Goal: Task Accomplishment & Management: Manage account settings

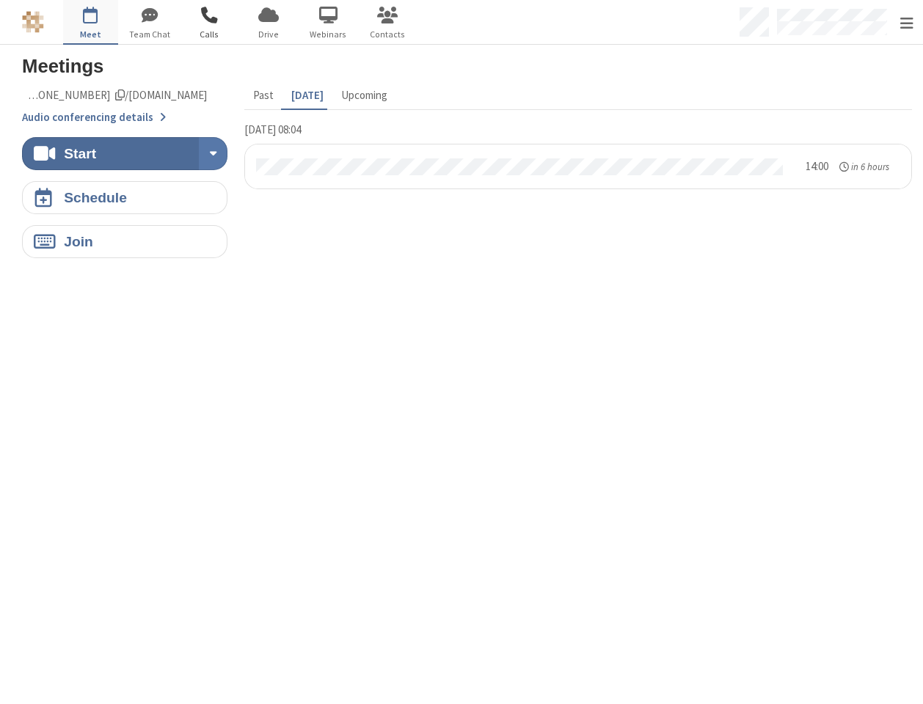
click at [213, 24] on span "button" at bounding box center [209, 15] width 55 height 25
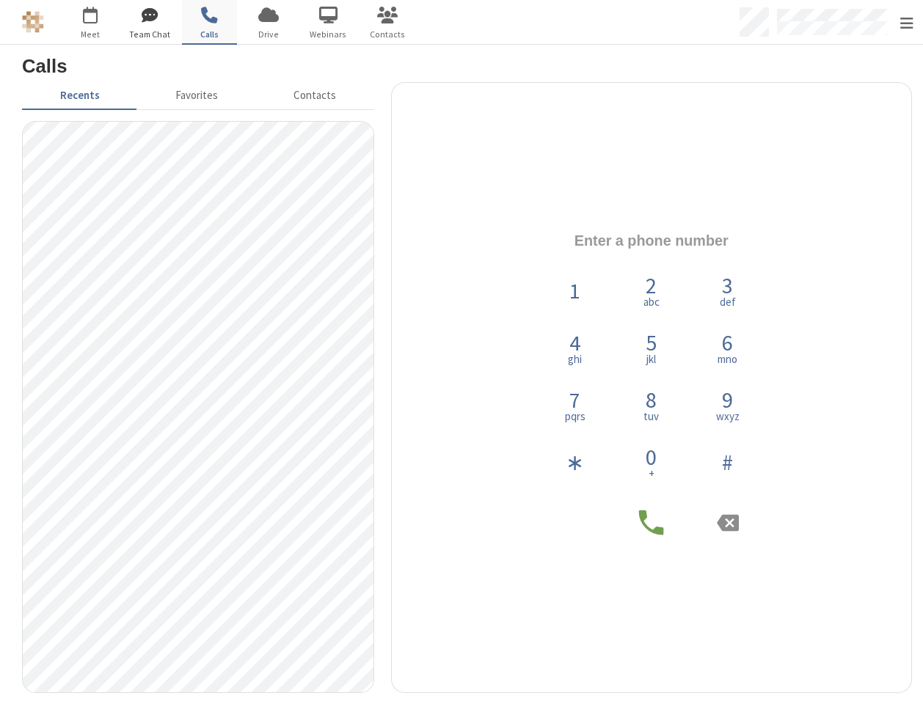
click at [147, 29] on span "Team Chat" at bounding box center [150, 34] width 55 height 13
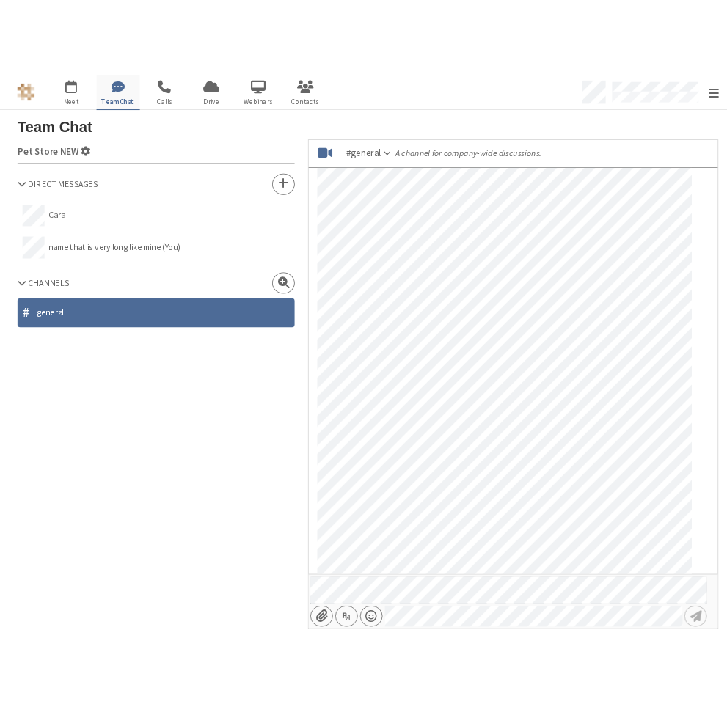
scroll to position [93, 0]
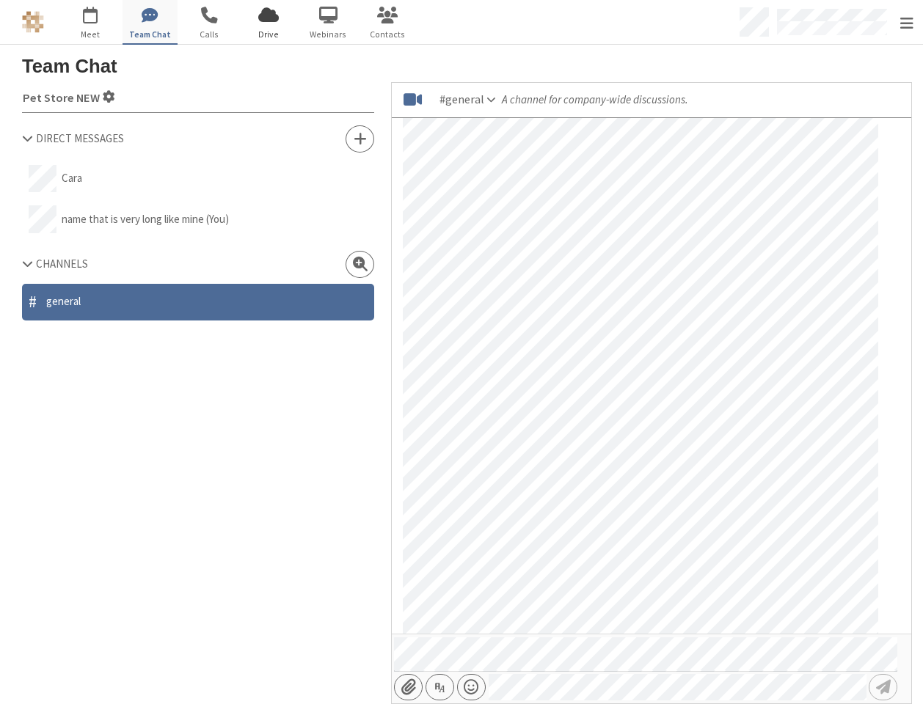
click at [263, 23] on span "button" at bounding box center [268, 15] width 55 height 25
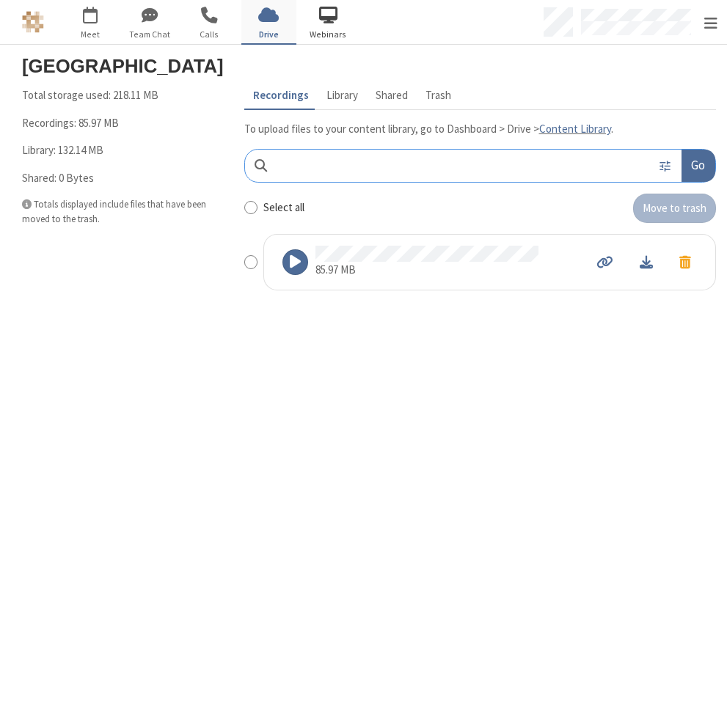
click at [316, 25] on span "button" at bounding box center [328, 15] width 55 height 25
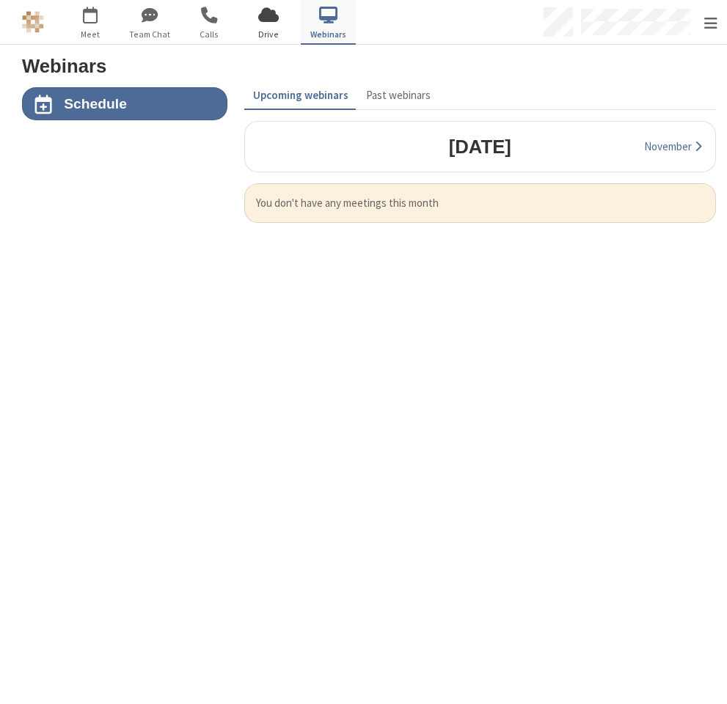
click at [281, 13] on span "button" at bounding box center [268, 15] width 55 height 25
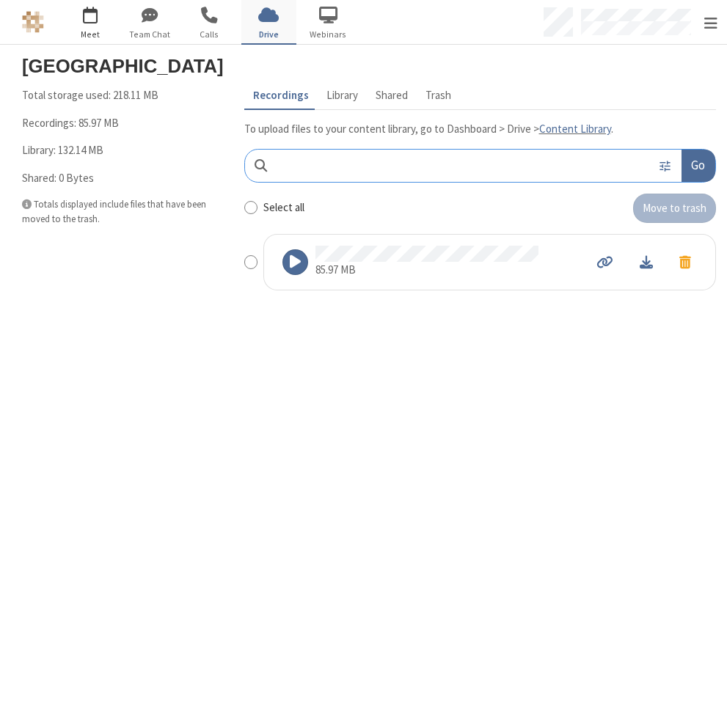
click at [87, 27] on button "Go to Meet" at bounding box center [90, 22] width 55 height 44
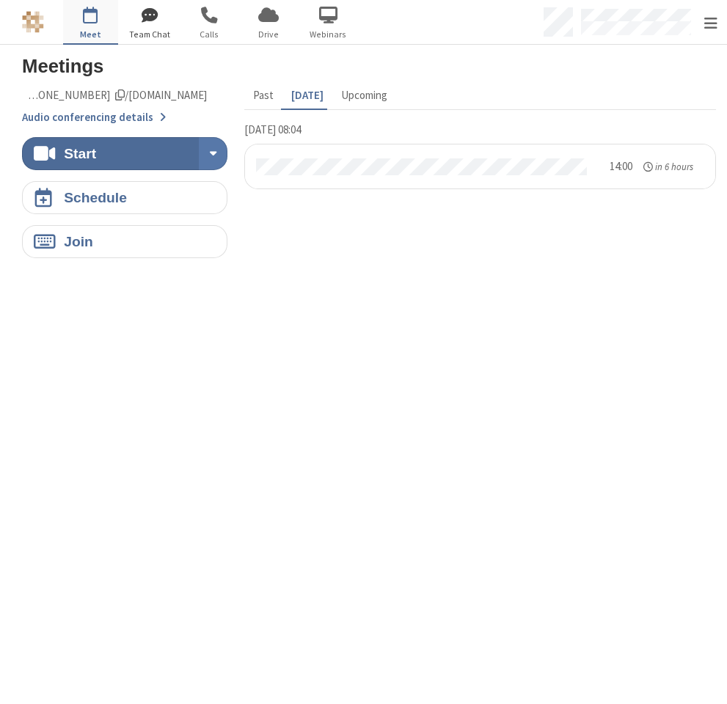
click at [137, 30] on span "Team Chat" at bounding box center [150, 34] width 55 height 13
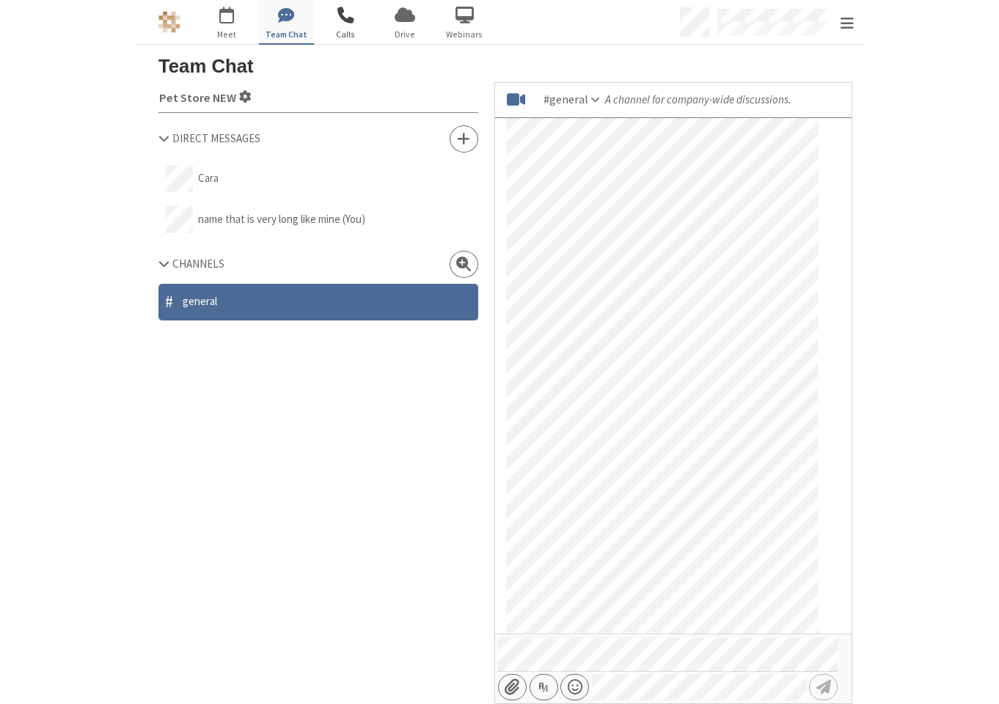
scroll to position [93, 0]
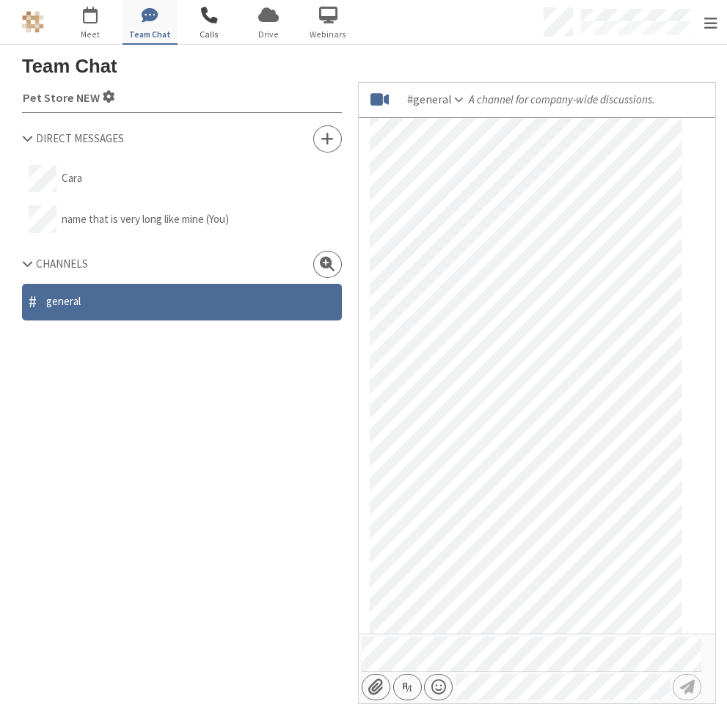
click at [200, 19] on span "button" at bounding box center [209, 15] width 55 height 25
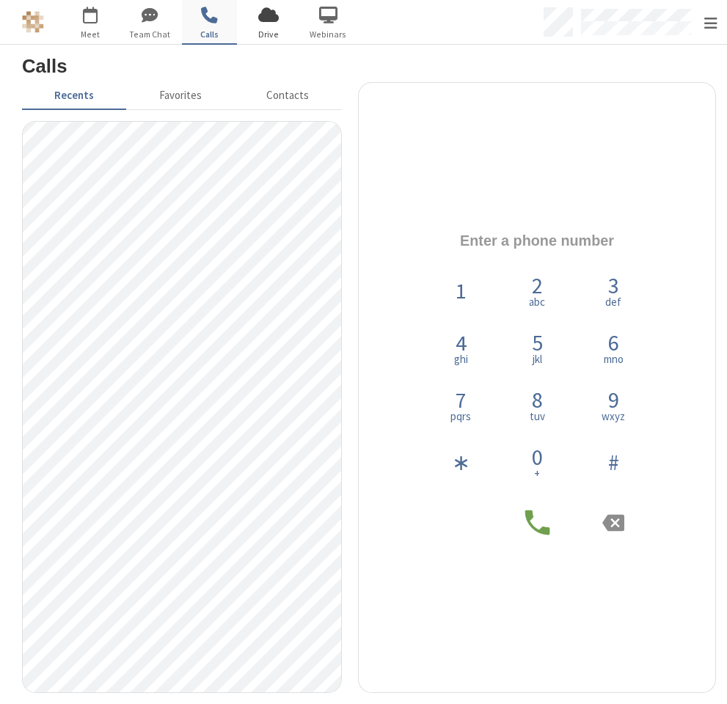
click at [281, 22] on span "button" at bounding box center [268, 15] width 55 height 25
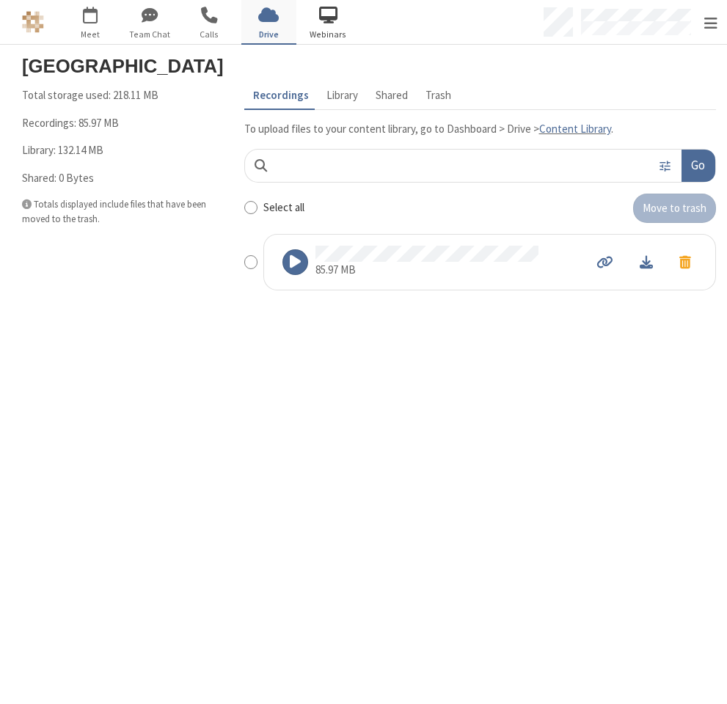
click at [351, 11] on span "button" at bounding box center [328, 15] width 55 height 25
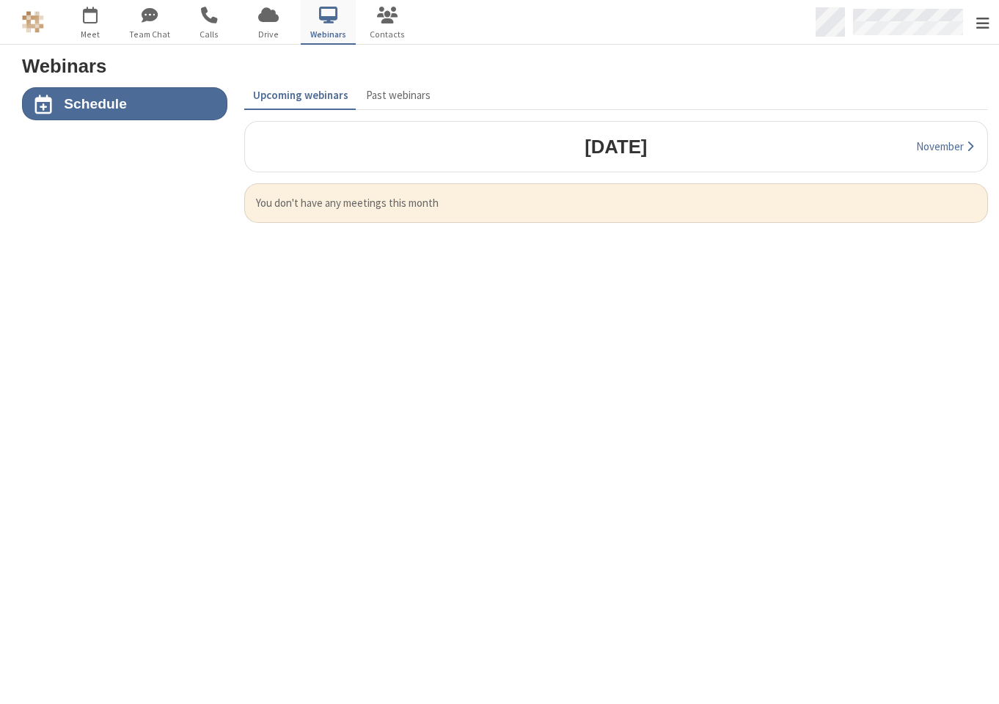
click at [965, 20] on div "Open menu" at bounding box center [905, 22] width 189 height 44
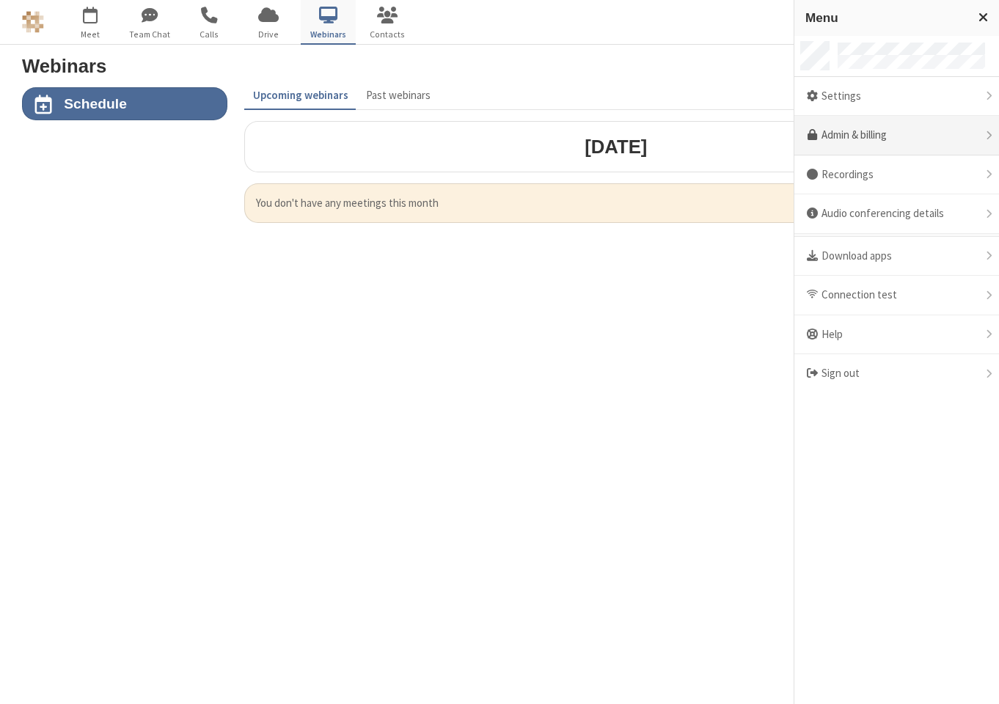
click at [865, 139] on link "Admin & billing" at bounding box center [896, 136] width 205 height 40
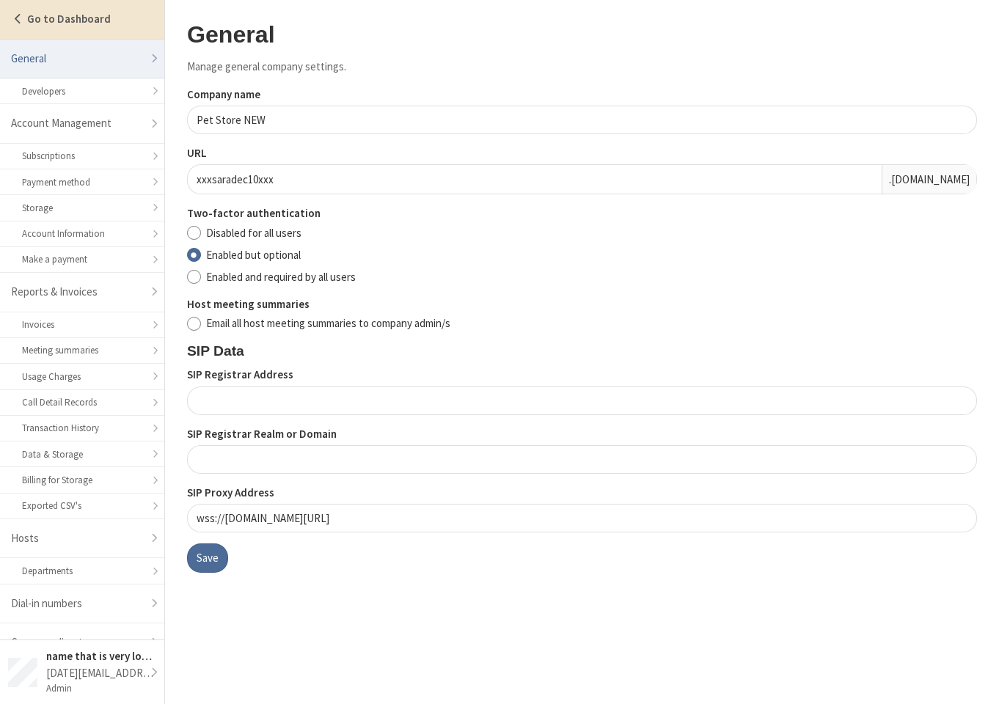
click at [35, 23] on strong "Go to Dashboard" at bounding box center [69, 19] width 84 height 14
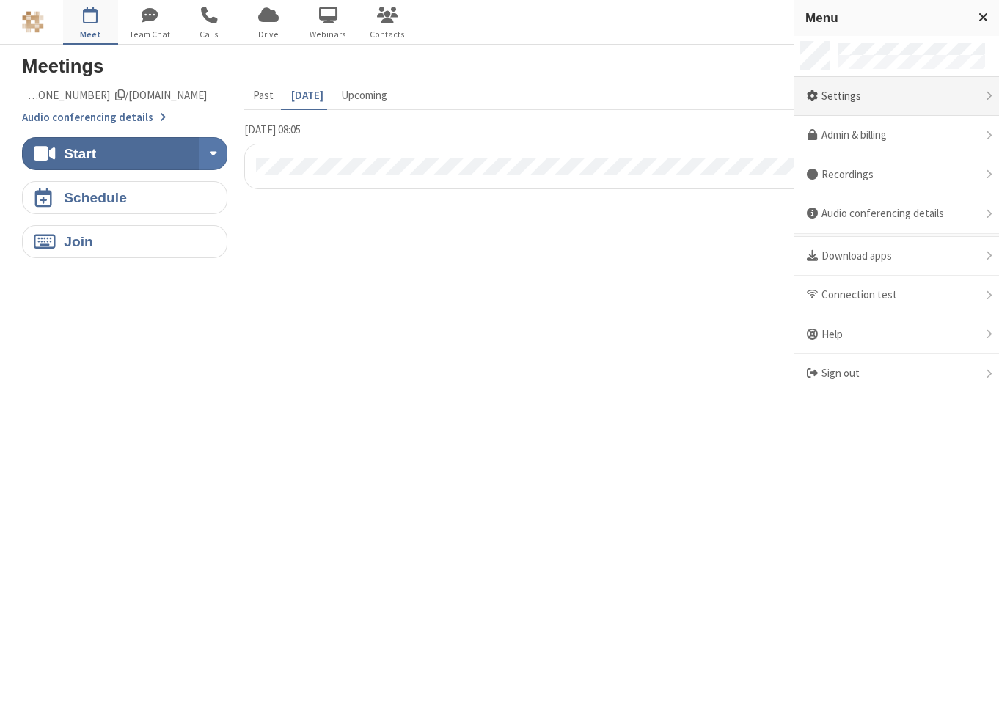
click at [865, 98] on div "Settings" at bounding box center [896, 97] width 205 height 40
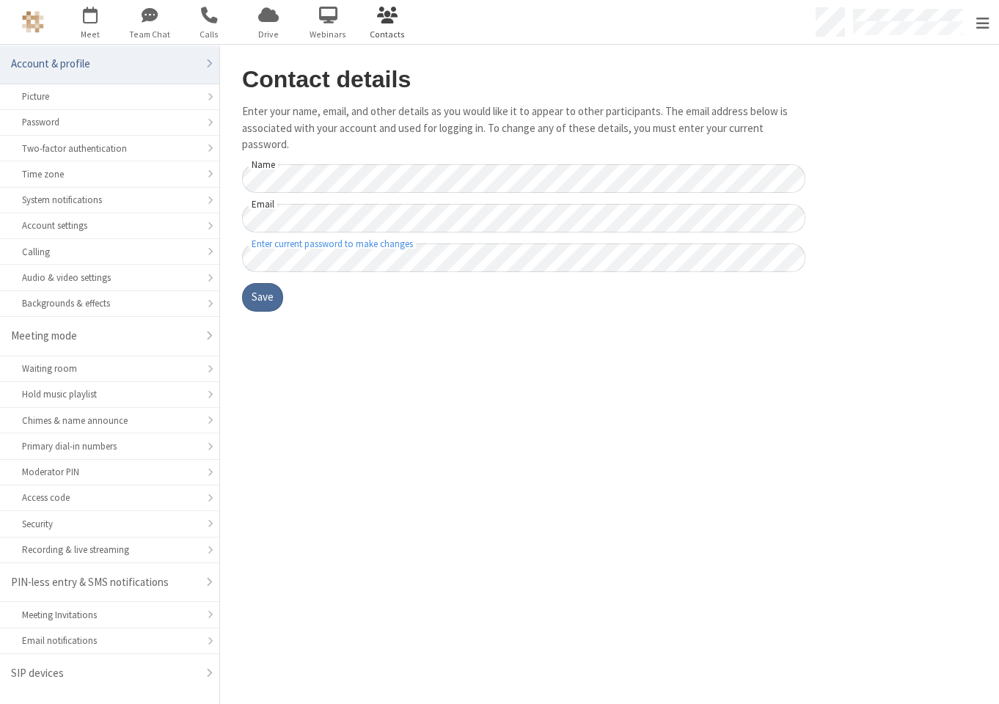
click at [370, 11] on span "button" at bounding box center [387, 15] width 55 height 25
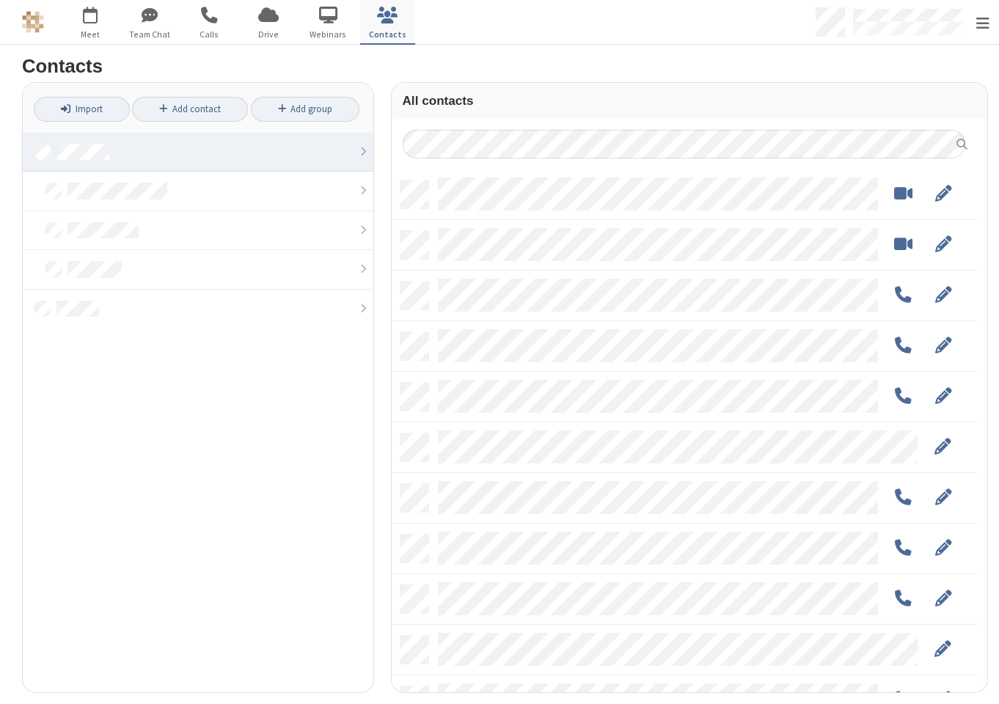
scroll to position [512, 574]
click at [331, 15] on span "button" at bounding box center [328, 15] width 55 height 25
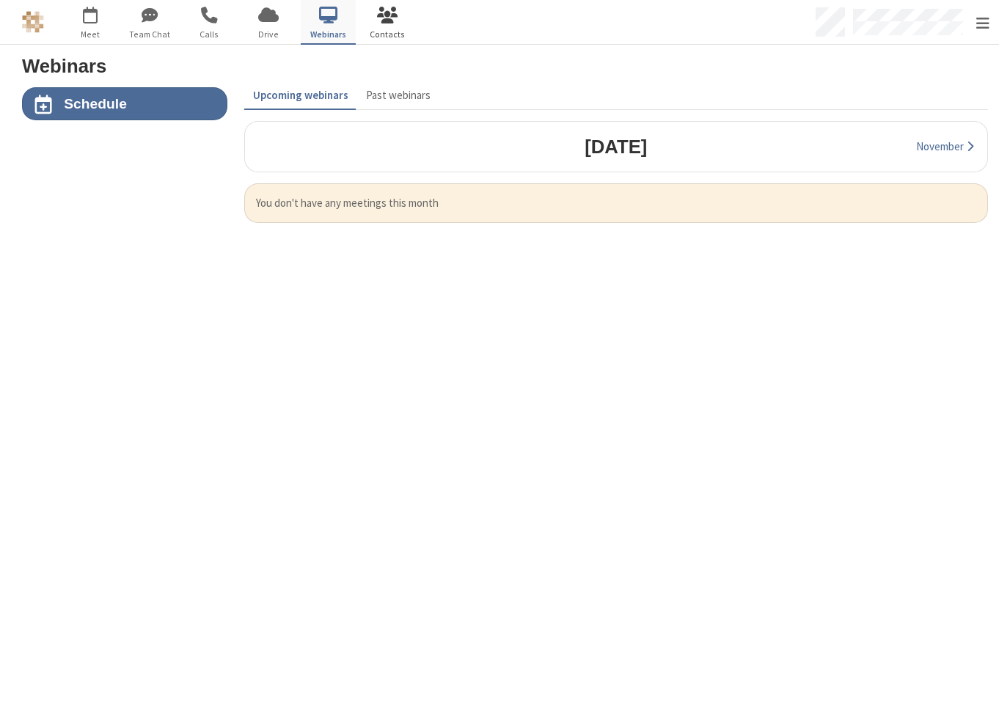
click at [409, 20] on span "button" at bounding box center [387, 15] width 55 height 25
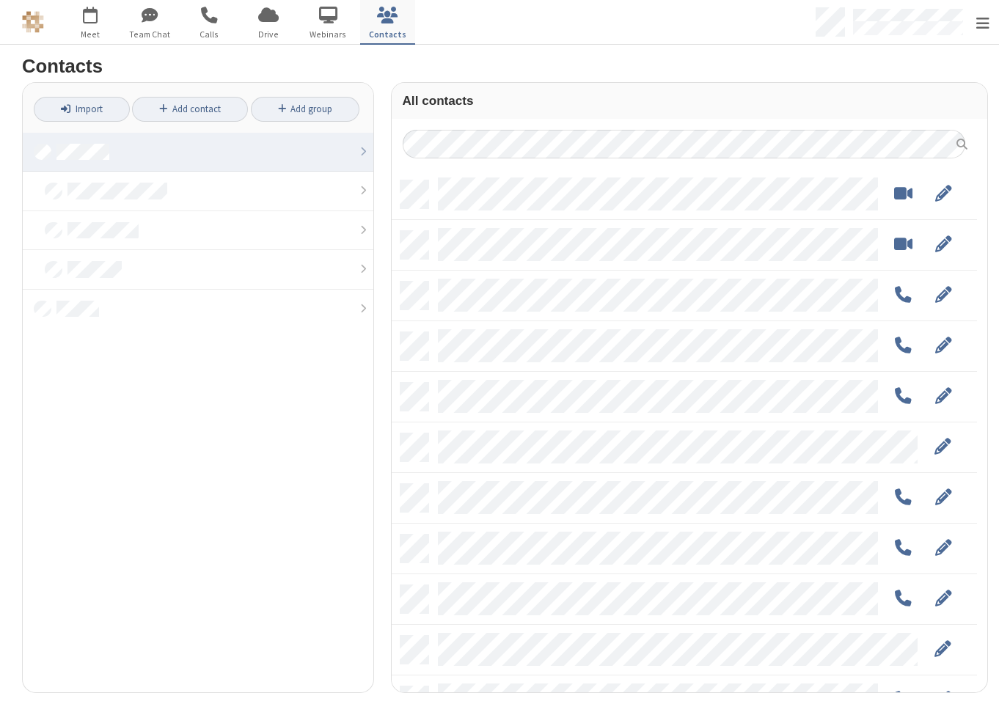
scroll to position [512, 574]
click at [321, 18] on span "button" at bounding box center [328, 15] width 55 height 25
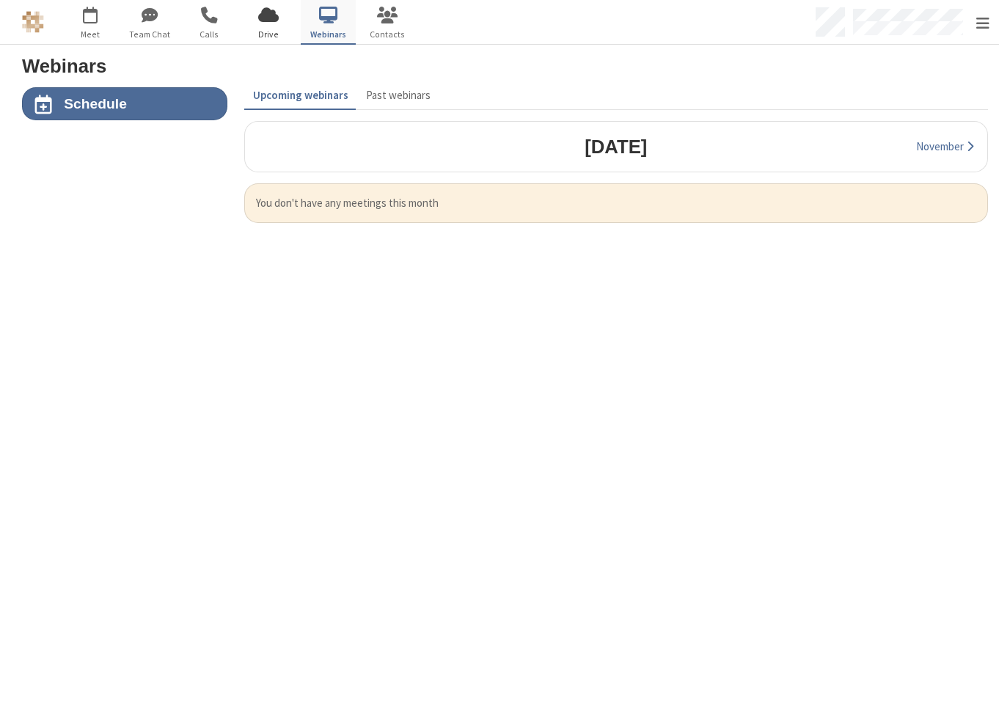
click at [263, 15] on span "button" at bounding box center [268, 15] width 55 height 25
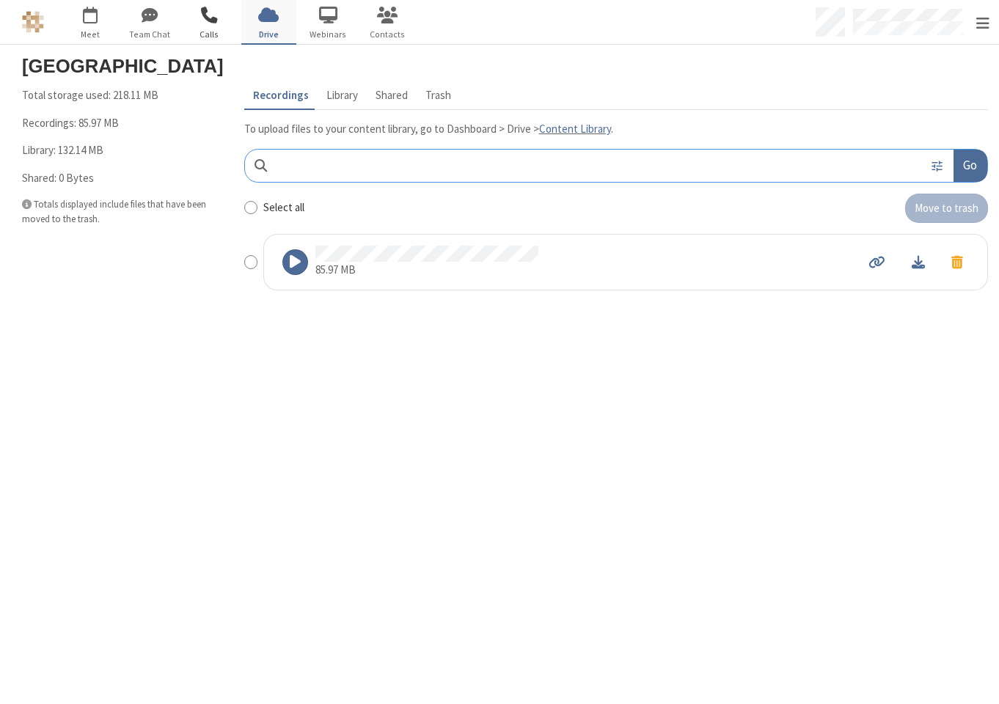
click at [210, 14] on span "button" at bounding box center [209, 15] width 55 height 25
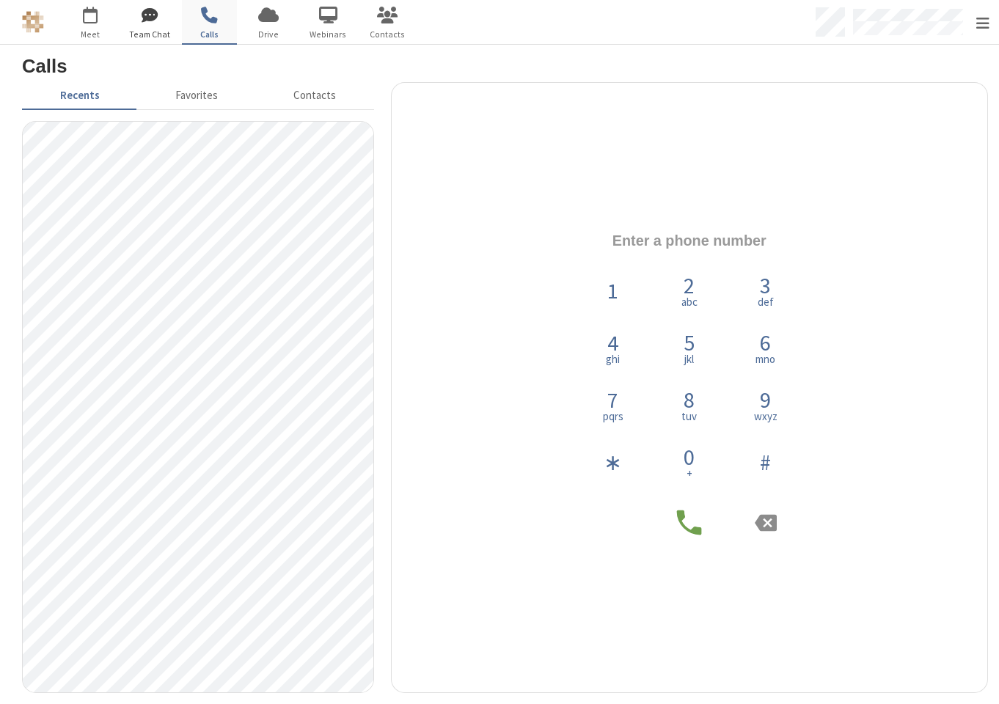
click at [156, 24] on span "button" at bounding box center [150, 15] width 55 height 25
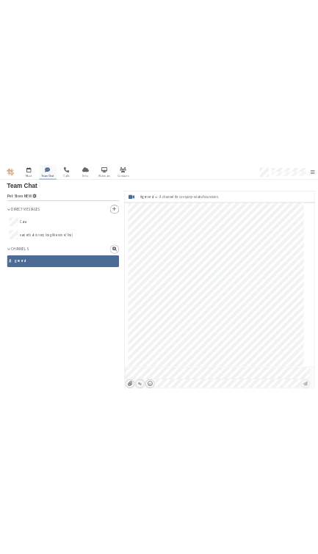
scroll to position [93, 0]
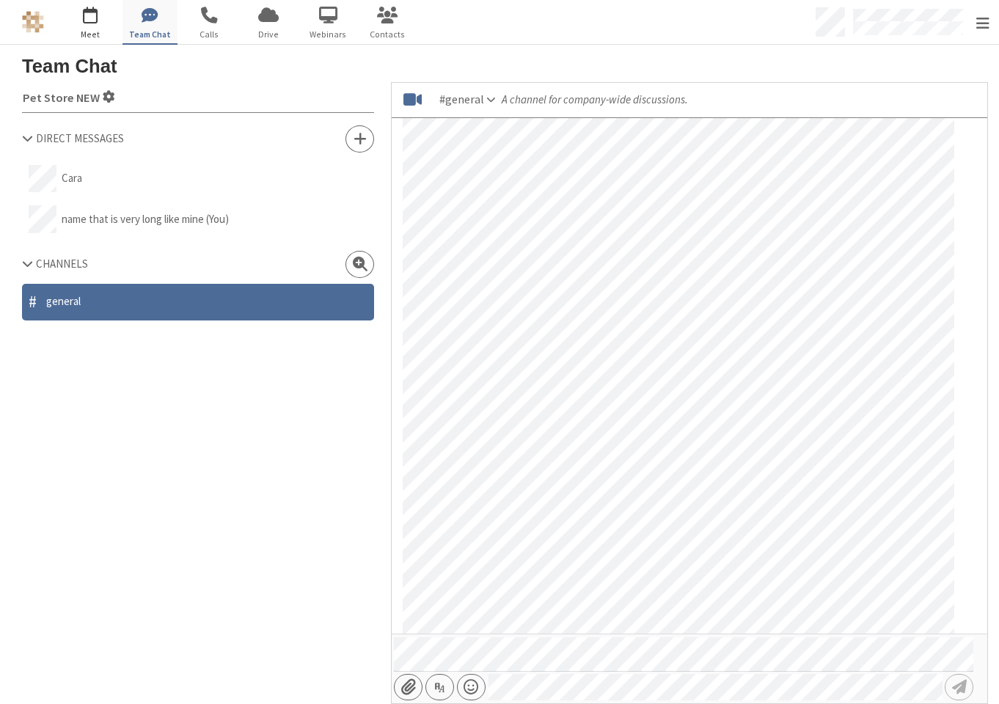
click at [97, 23] on span "button" at bounding box center [90, 15] width 55 height 25
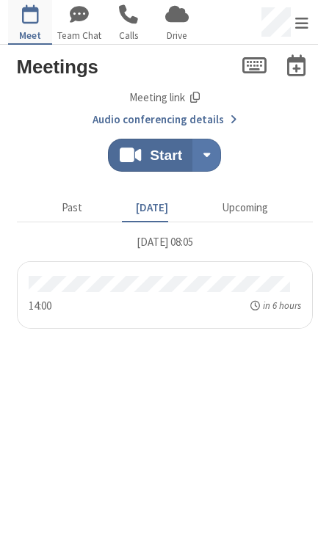
click at [89, 23] on span "button" at bounding box center [79, 15] width 44 height 29
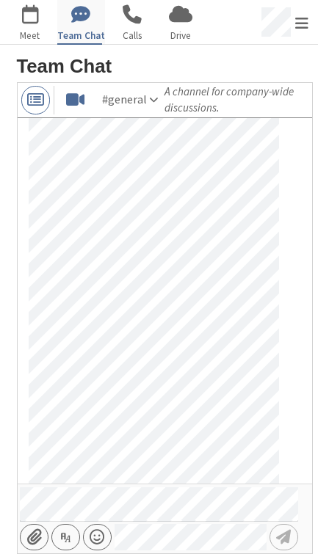
scroll to position [244, 0]
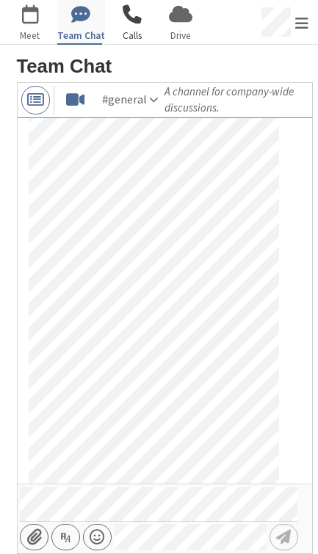
click at [128, 22] on span "button" at bounding box center [132, 15] width 44 height 29
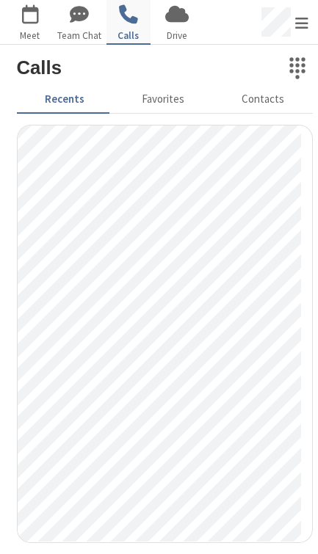
click at [78, 25] on span "button" at bounding box center [79, 15] width 44 height 29
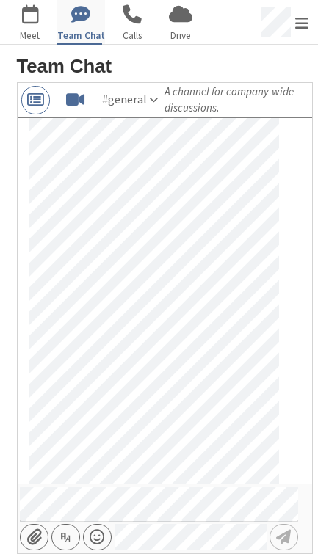
scroll to position [244, 0]
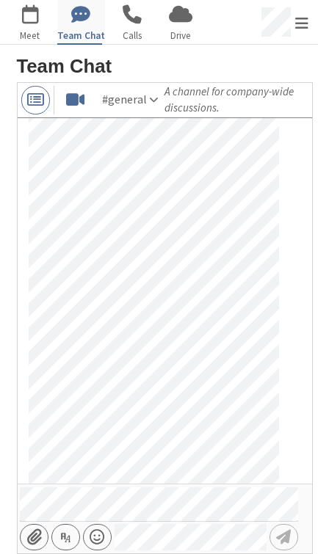
click at [37, 99] on span "Open navigation sidebar" at bounding box center [35, 100] width 17 height 16
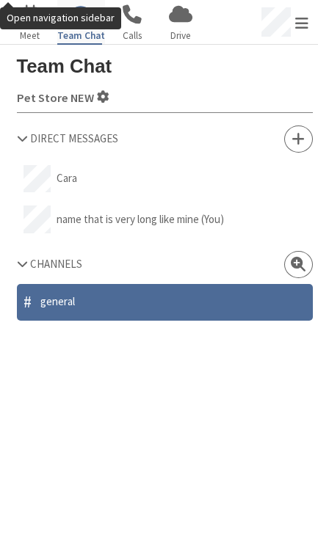
click at [26, 66] on h3 "Team Chat" at bounding box center [165, 66] width 296 height 21
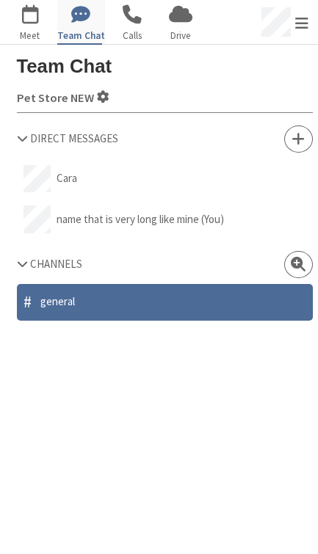
click at [69, 306] on span "general" at bounding box center [57, 301] width 34 height 17
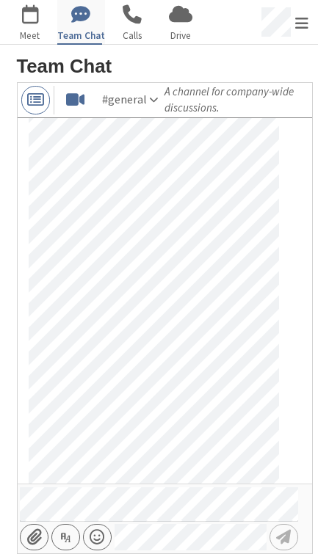
click at [38, 99] on span "Open navigation sidebar" at bounding box center [35, 100] width 17 height 16
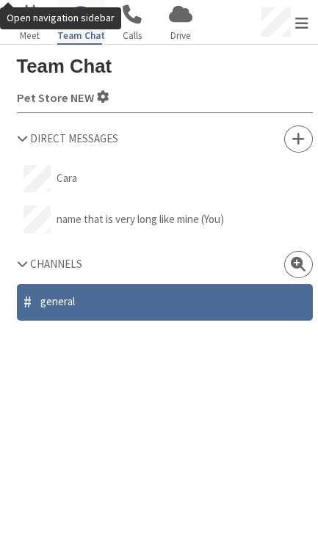
click at [54, 305] on span "general" at bounding box center [57, 301] width 34 height 17
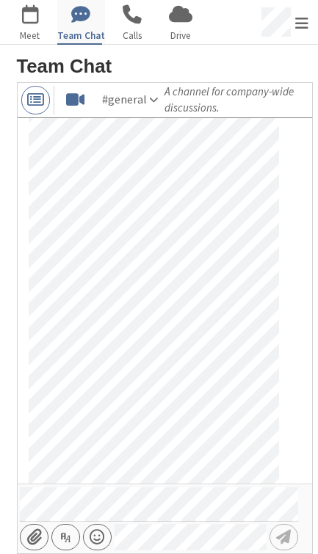
click at [36, 112] on button "Open navigation sidebar" at bounding box center [35, 100] width 29 height 29
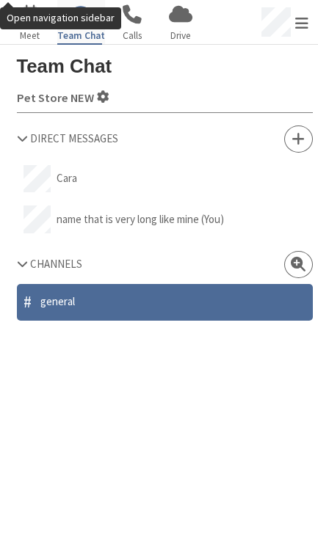
click at [132, 35] on span "Calls" at bounding box center [132, 36] width 44 height 15
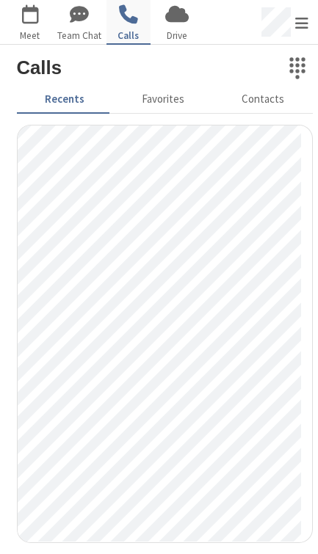
click at [169, 26] on span "button" at bounding box center [177, 15] width 44 height 29
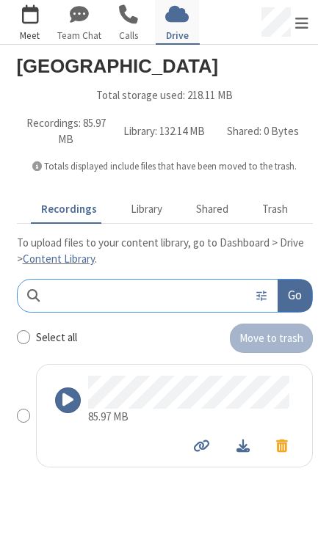
click at [45, 16] on span "button" at bounding box center [30, 15] width 44 height 29
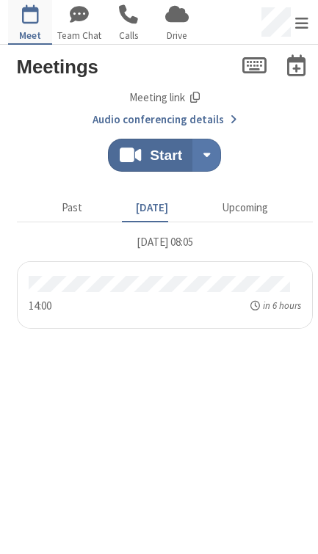
click at [246, 67] on span "Join" at bounding box center [254, 66] width 24 height 21
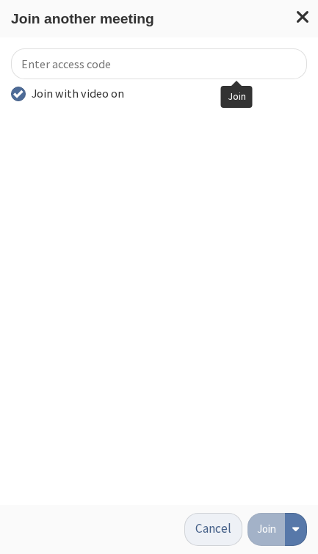
click at [304, 19] on span at bounding box center [302, 17] width 15 height 19
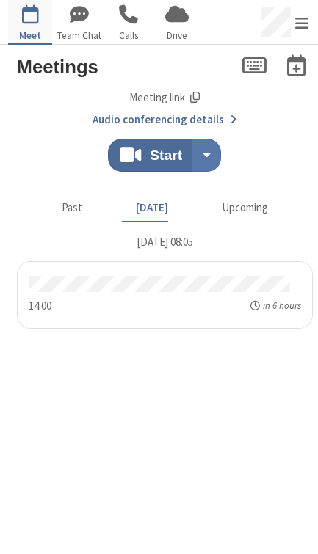
click at [289, 73] on span "Schedule" at bounding box center [295, 66] width 21 height 21
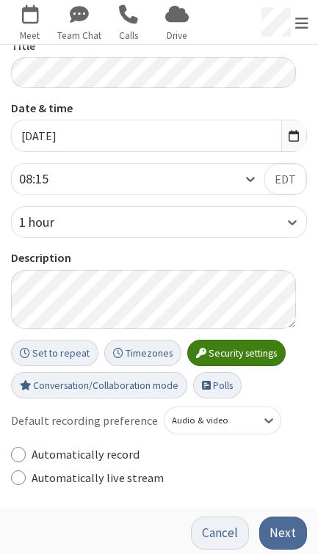
scroll to position [60, 0]
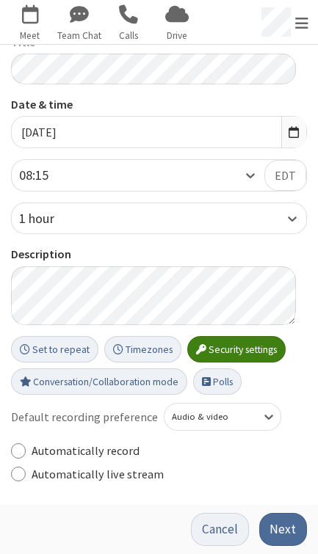
click at [199, 538] on button "Cancel" at bounding box center [219, 529] width 57 height 33
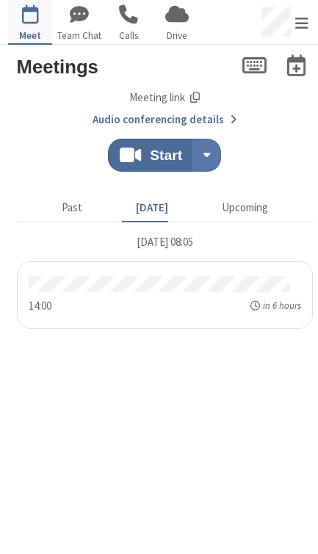
click at [301, 28] on span "Open menu" at bounding box center [301, 23] width 13 height 15
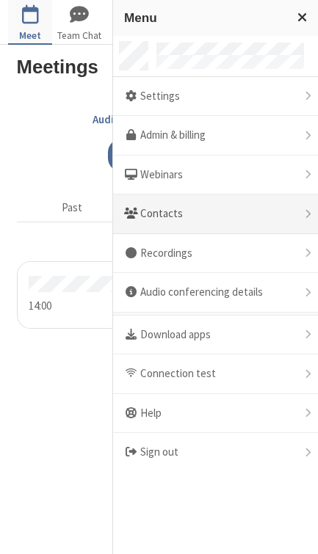
click at [169, 212] on div "Contacts" at bounding box center [215, 214] width 205 height 40
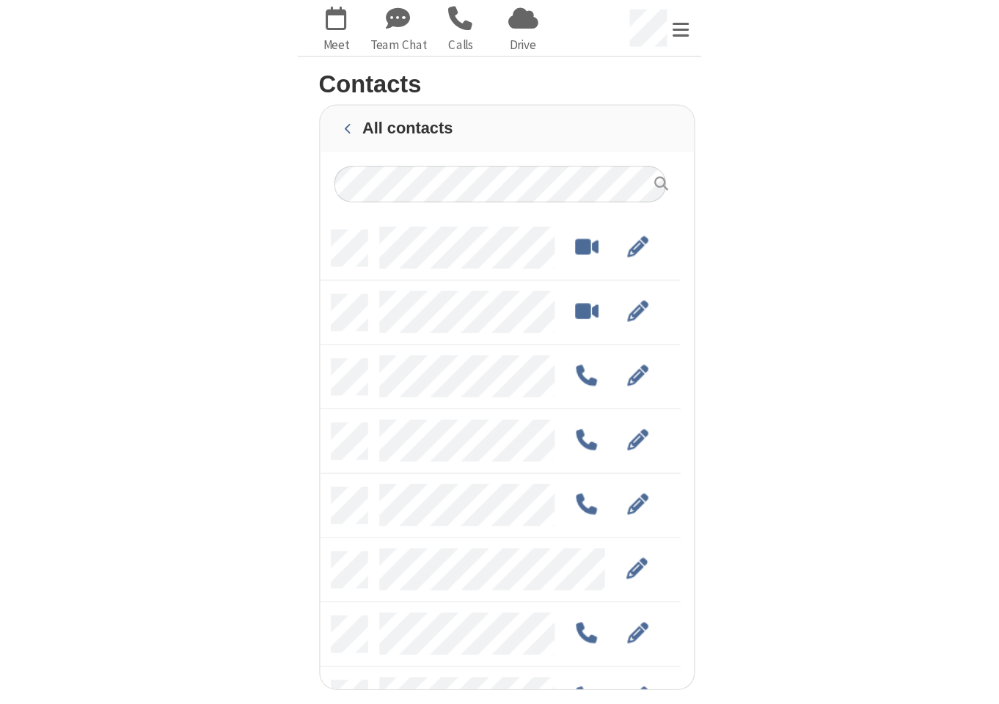
scroll to position [361, 272]
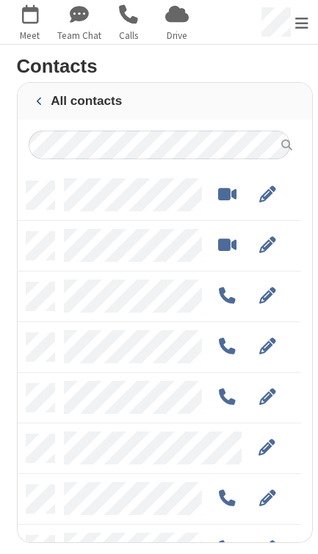
click at [38, 105] on span "button" at bounding box center [39, 101] width 5 height 9
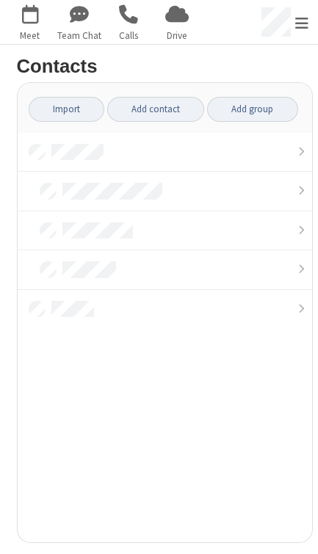
click at [298, 29] on span "Open menu" at bounding box center [301, 23] width 13 height 15
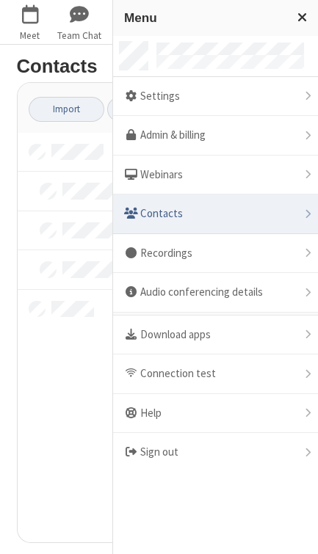
click at [214, 91] on div "Settings" at bounding box center [215, 97] width 205 height 40
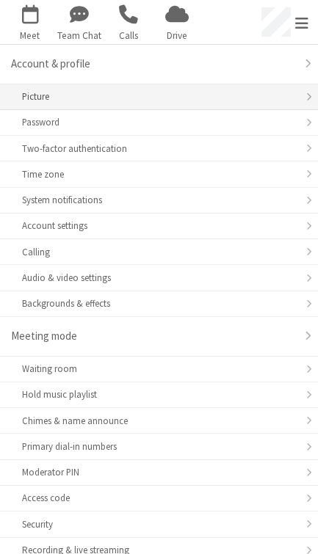
click at [56, 100] on div "Picture" at bounding box center [159, 96] width 274 height 14
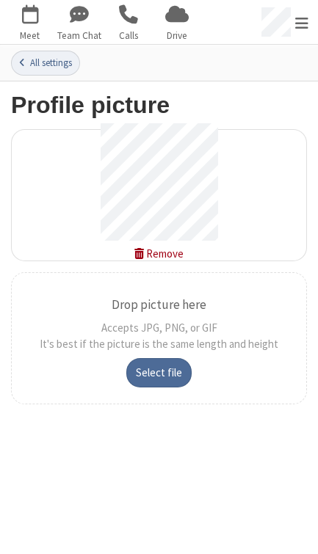
click at [48, 65] on button "All settings" at bounding box center [45, 63] width 69 height 25
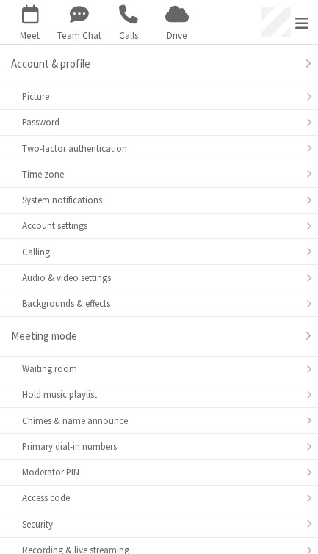
click at [39, 23] on span "button" at bounding box center [30, 15] width 44 height 29
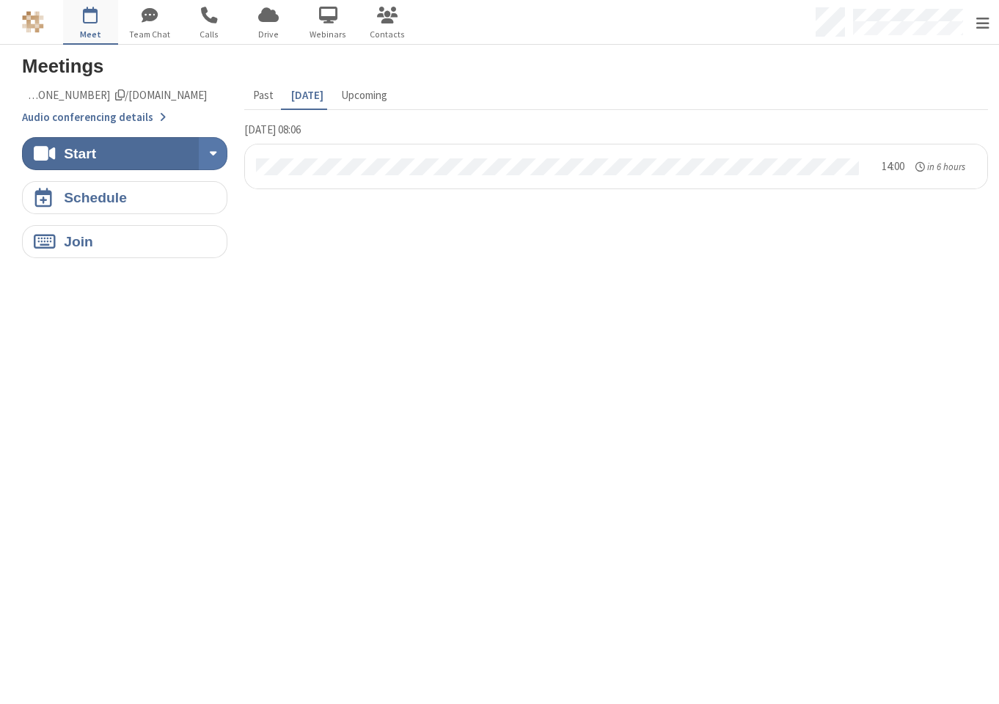
click at [136, 113] on button "Audio conferencing details" at bounding box center [94, 117] width 144 height 17
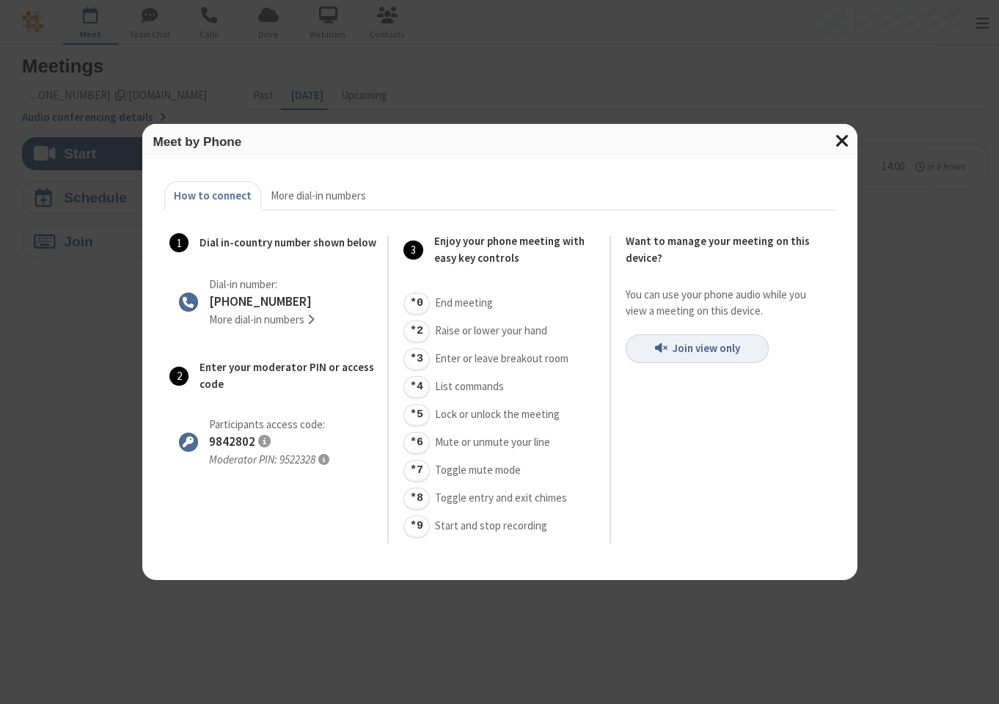
click at [843, 136] on span "Close modal" at bounding box center [841, 140] width 15 height 19
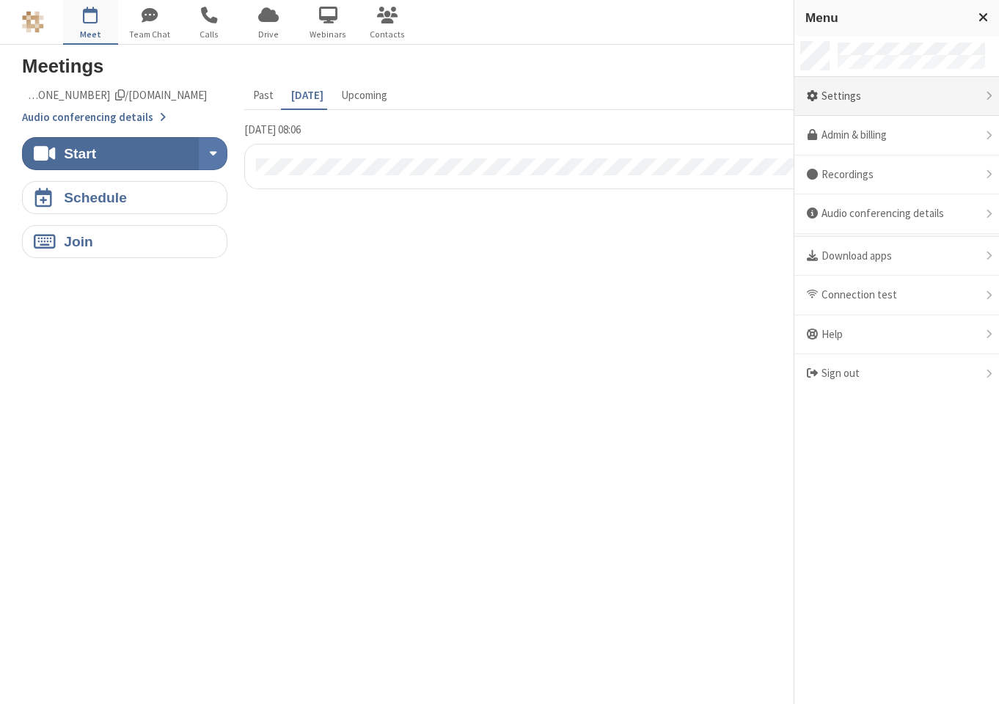
click at [873, 100] on div "Settings" at bounding box center [896, 97] width 205 height 40
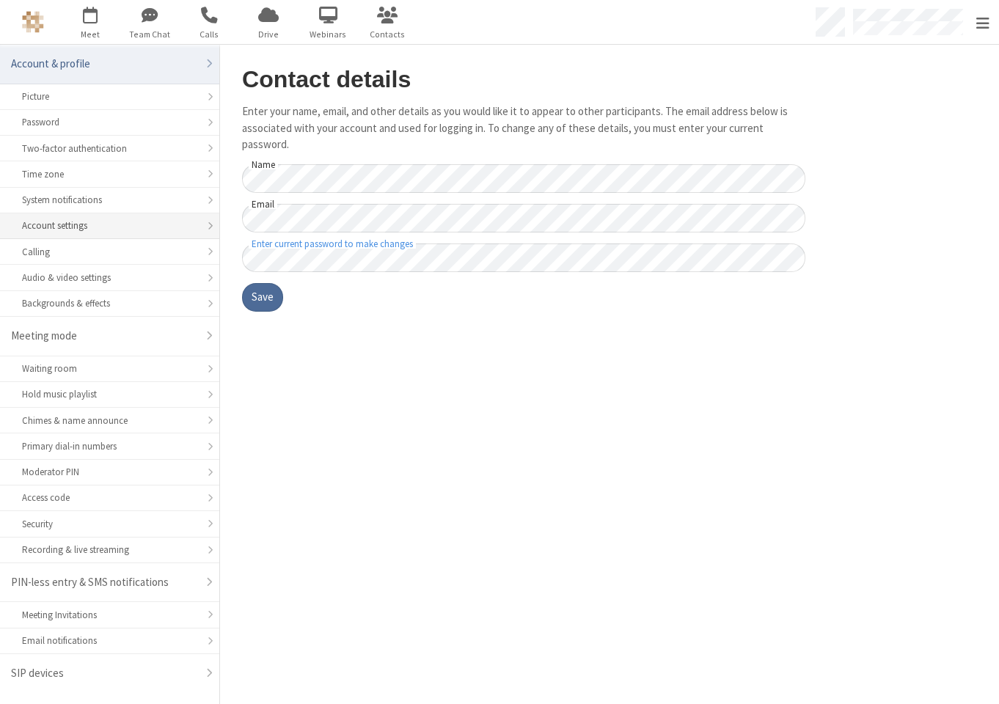
click at [102, 221] on div "Account settings" at bounding box center [109, 226] width 175 height 14
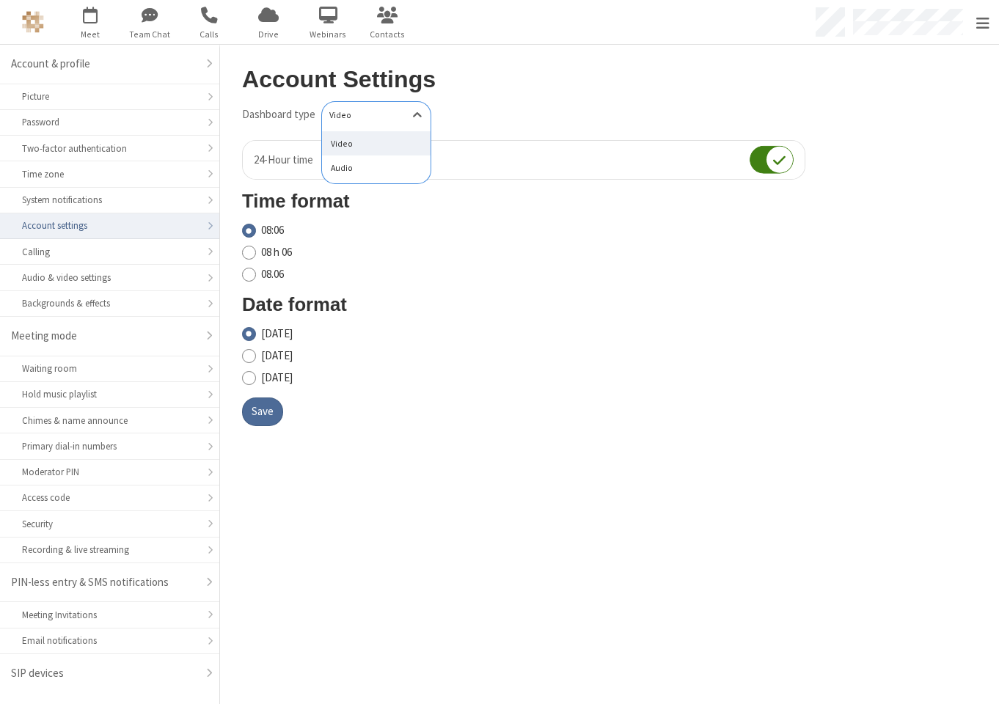
click at [388, 112] on div "Video" at bounding box center [376, 115] width 109 height 13
click at [376, 171] on div "Audio" at bounding box center [376, 168] width 109 height 25
click at [253, 417] on button "Save" at bounding box center [262, 412] width 41 height 29
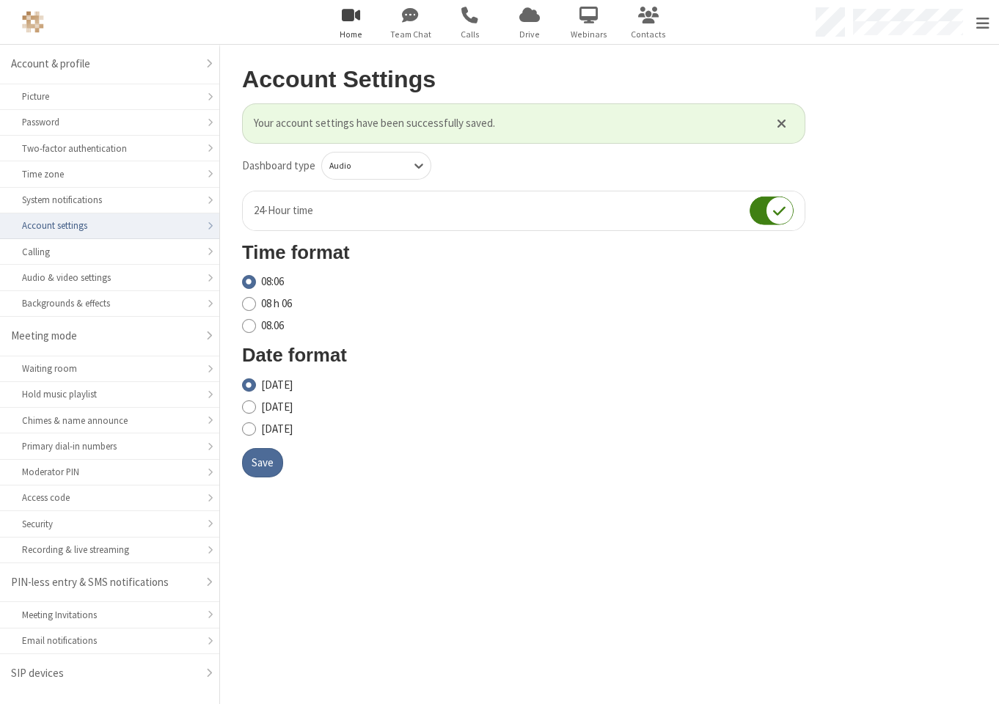
click at [356, 20] on span "button" at bounding box center [351, 15] width 55 height 25
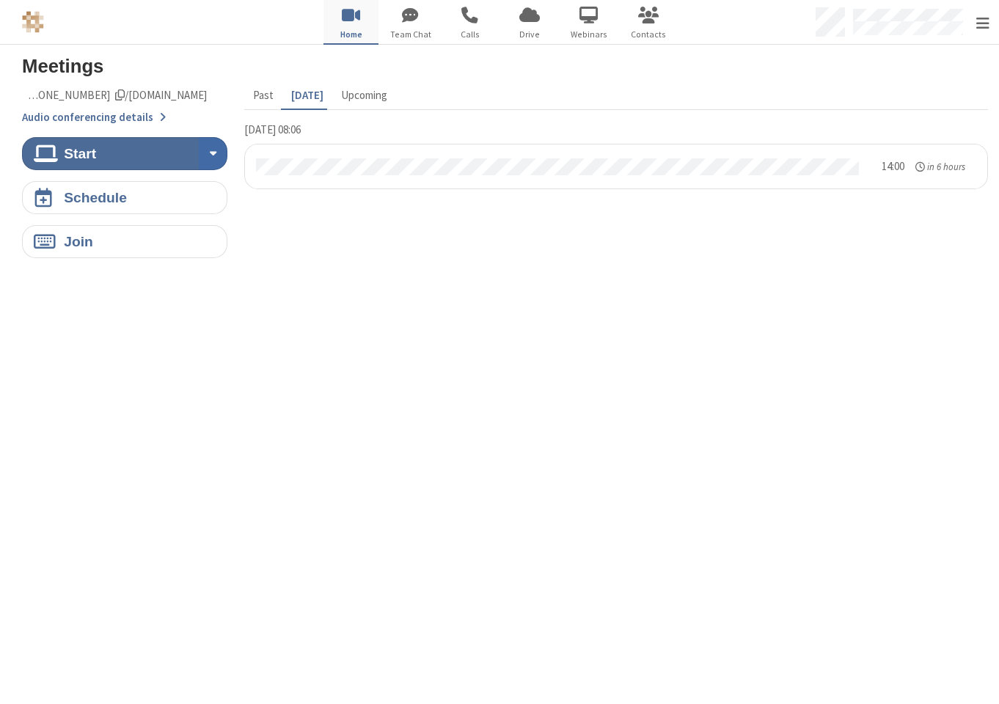
click at [211, 153] on span "Start conference options" at bounding box center [213, 153] width 7 height 12
click at [156, 340] on section "Meetings Meeting link xxxsaradec10xxx.callbridge.rocks/conf/call/9842802 Audio …" at bounding box center [499, 374] width 999 height 659
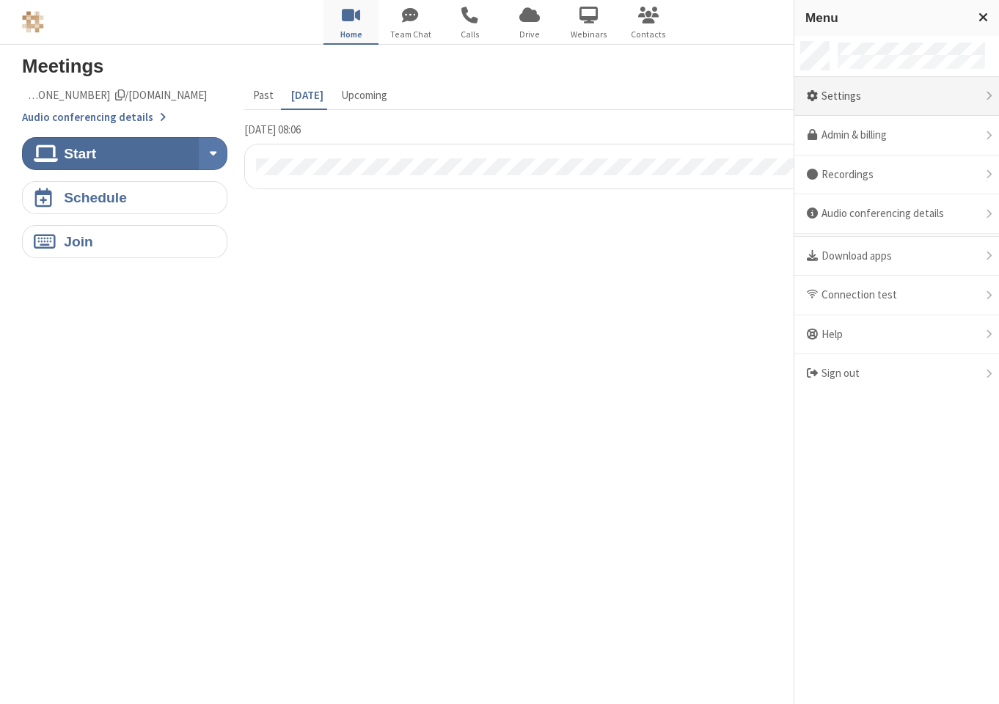
click at [866, 103] on div "Settings" at bounding box center [896, 97] width 205 height 40
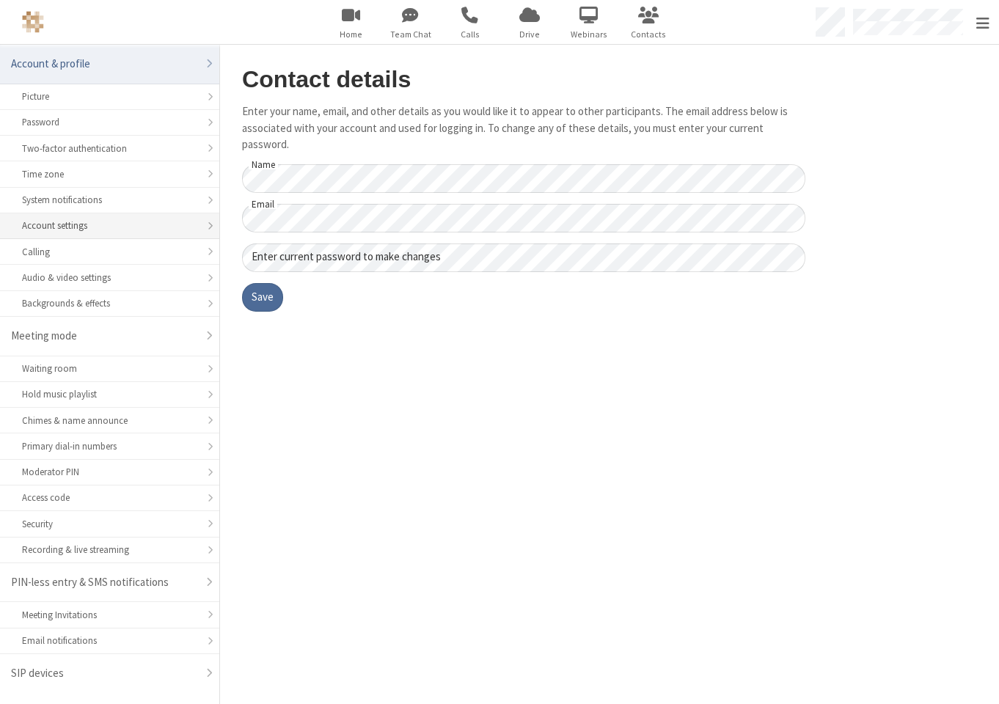
click at [93, 224] on div "Account settings" at bounding box center [109, 226] width 175 height 14
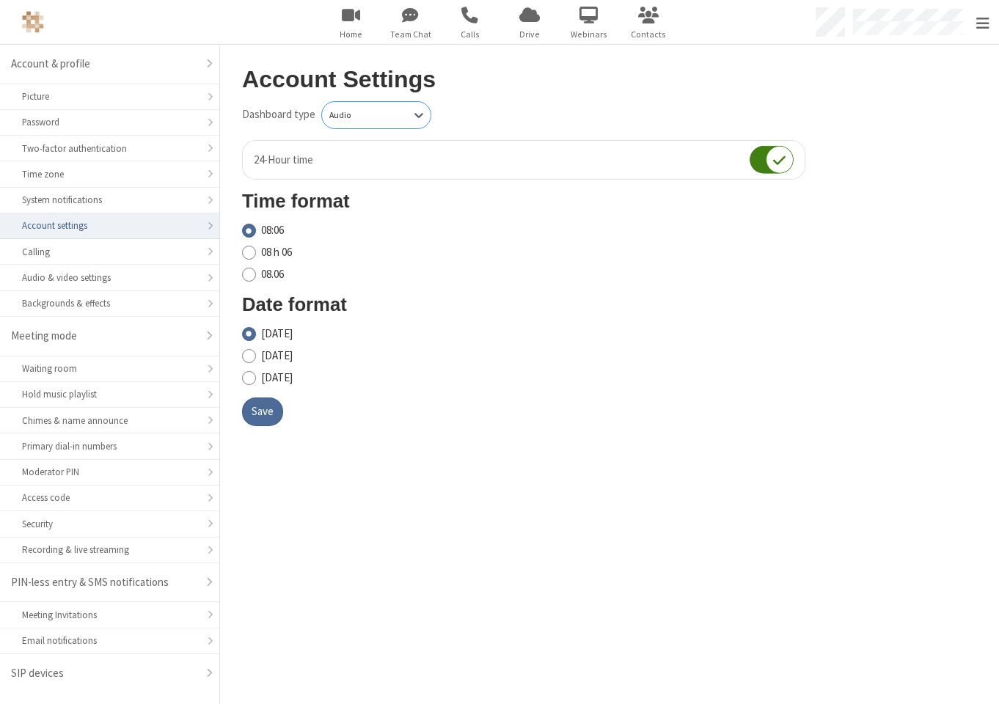
click at [392, 112] on div "Audio" at bounding box center [376, 115] width 109 height 13
click at [373, 141] on div "Video" at bounding box center [376, 143] width 109 height 25
click at [252, 417] on button "Save" at bounding box center [262, 412] width 41 height 29
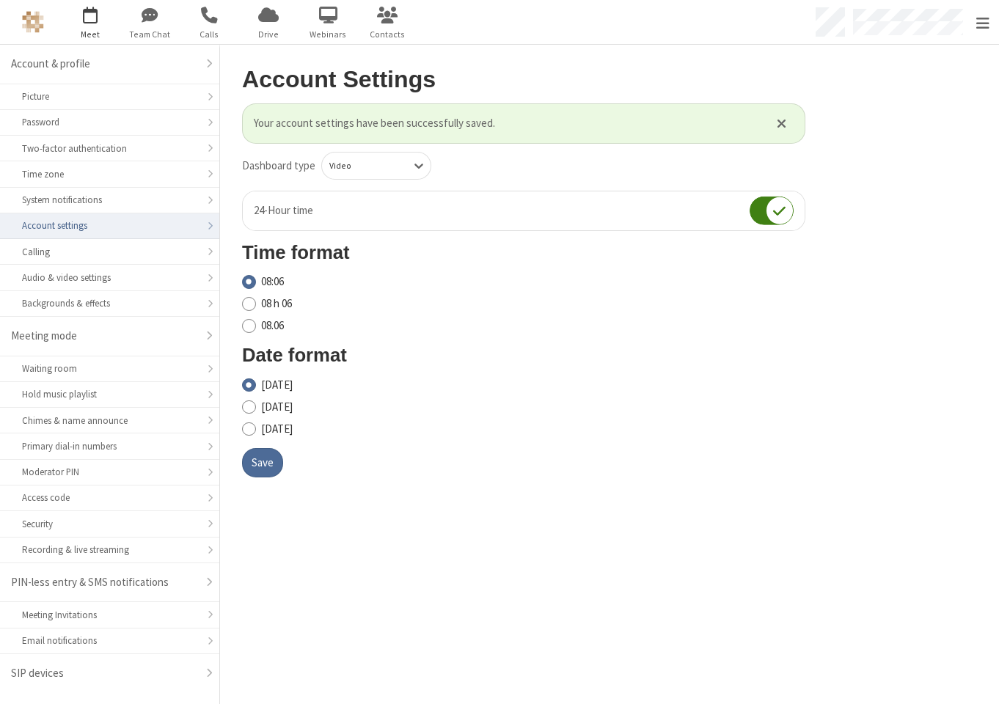
click at [79, 22] on span "button" at bounding box center [90, 15] width 55 height 25
